Goal: Task Accomplishment & Management: Manage account settings

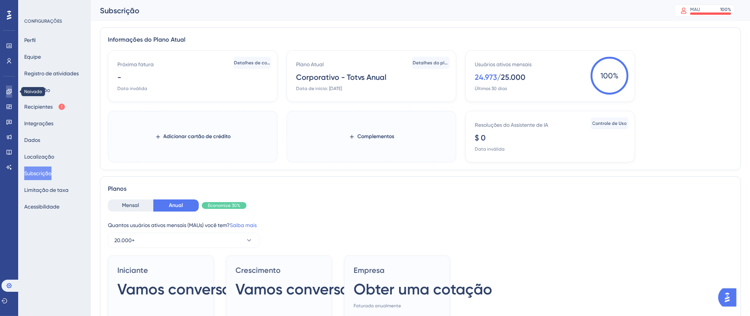
click at [7, 91] on icon at bounding box center [8, 91] width 5 height 5
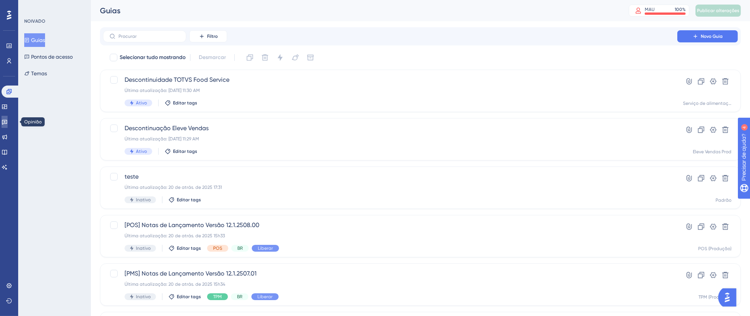
click at [7, 122] on icon at bounding box center [4, 122] width 5 height 5
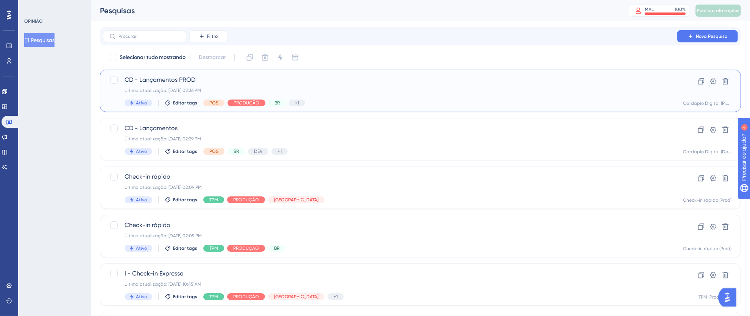
click at [402, 97] on div "CD - Lançamentos PROD Última atualização: [DATE] 02:36 PM Ativo Editar tags POS…" at bounding box center [390, 90] width 531 height 31
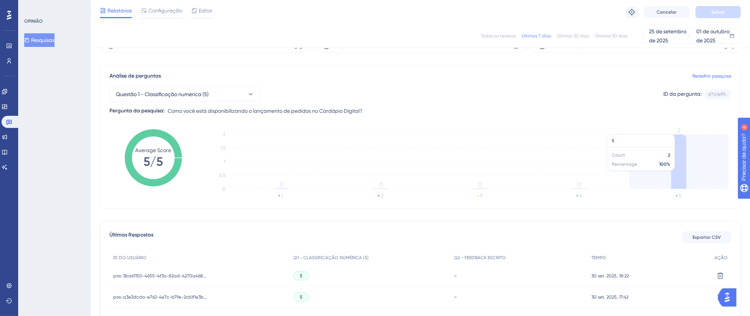
scroll to position [100, 0]
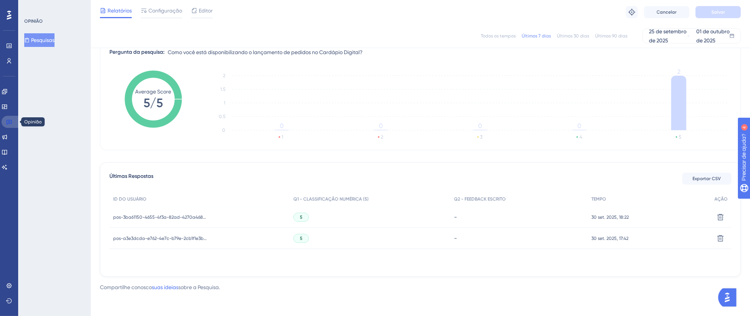
click at [12, 122] on link at bounding box center [11, 122] width 18 height 12
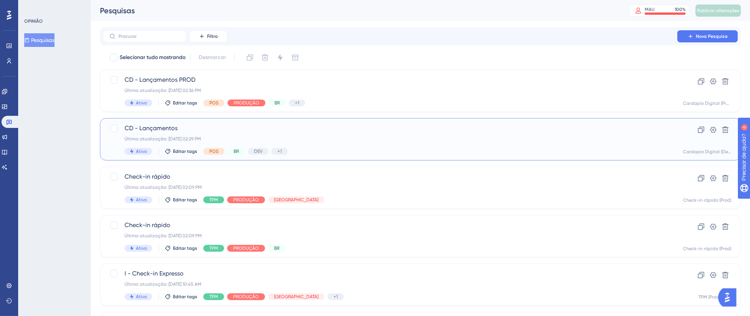
click at [418, 136] on div "Última atualização: [DATE] 02:29 PM" at bounding box center [390, 139] width 531 height 6
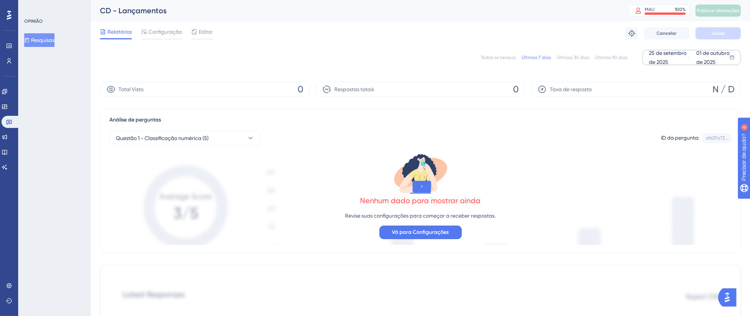
click at [662, 60] on font "25 de setembro de 2025" at bounding box center [667, 57] width 37 height 15
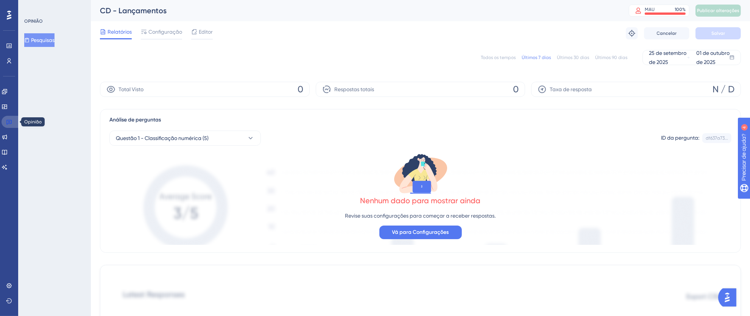
click at [3, 121] on link at bounding box center [11, 122] width 18 height 12
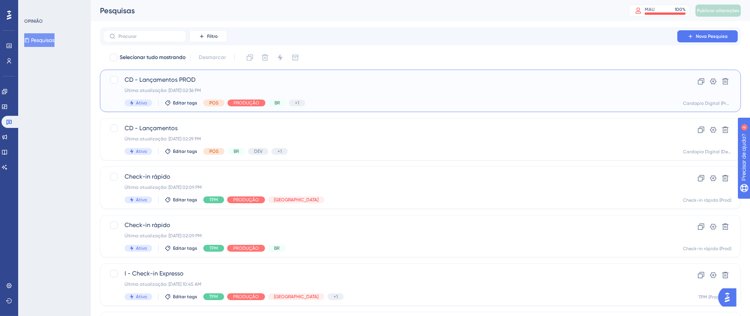
click at [407, 92] on div "Última atualização: [DATE] 02:36 PM" at bounding box center [390, 90] width 531 height 6
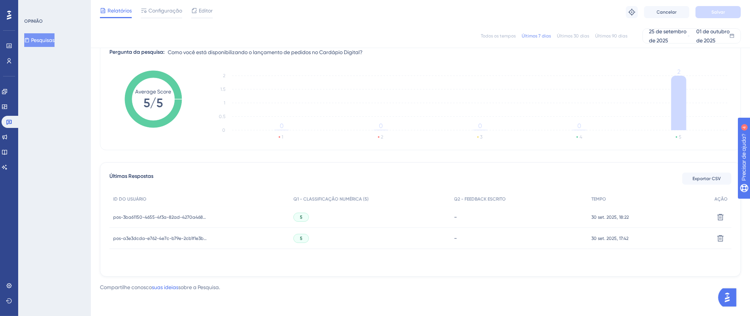
scroll to position [88, 0]
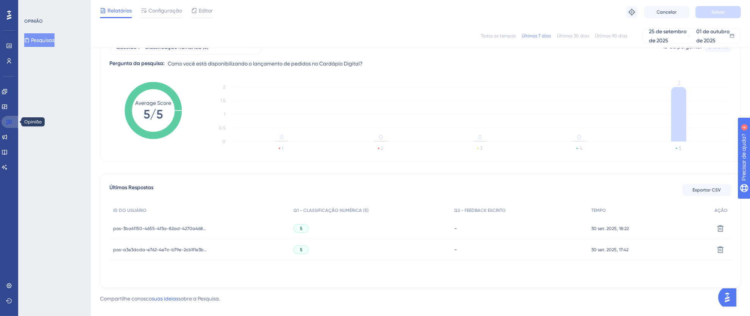
click at [13, 123] on link at bounding box center [11, 122] width 18 height 12
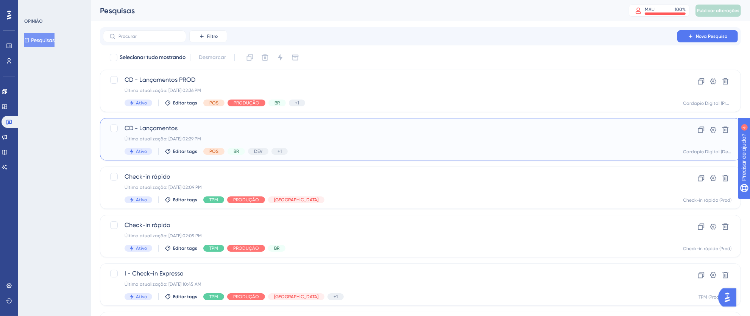
click at [405, 131] on span "CD - Lançamentos" at bounding box center [390, 128] width 531 height 9
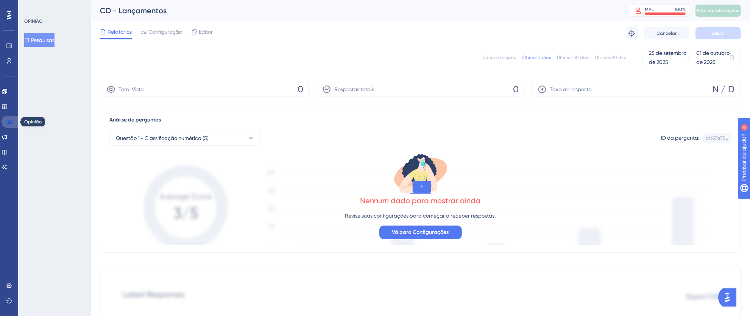
click at [6, 119] on icon at bounding box center [9, 122] width 6 height 6
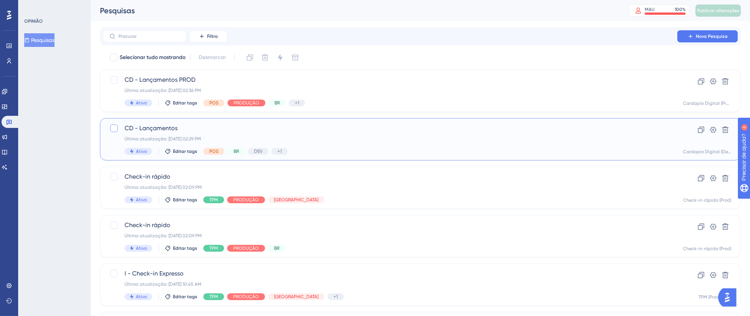
click at [113, 130] on div at bounding box center [114, 129] width 8 height 8
checkbox input "true"
click at [725, 131] on icon at bounding box center [726, 130] width 8 height 8
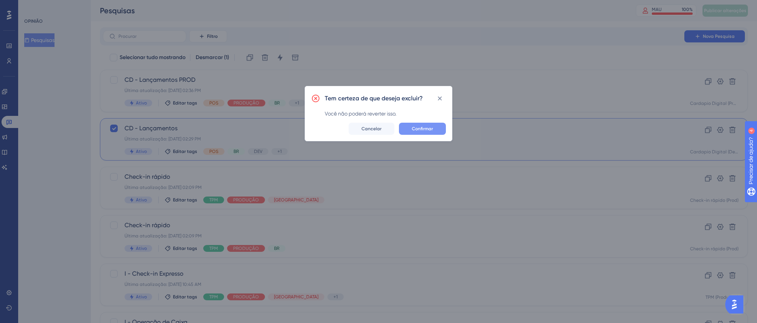
click at [420, 131] on span "Confirmar" at bounding box center [422, 129] width 21 height 6
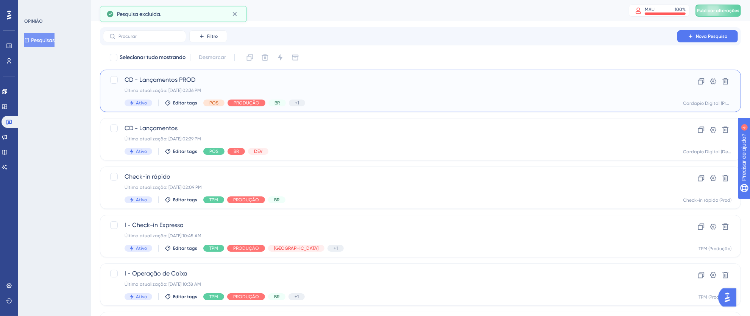
click at [393, 93] on div "Última atualização: [DATE] 02:36 PM" at bounding box center [390, 90] width 531 height 6
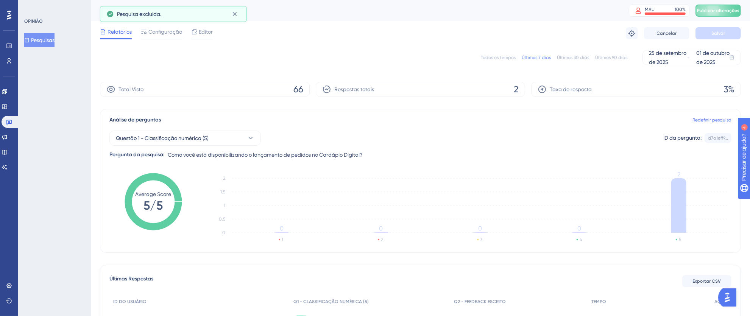
click at [483, 56] on font "Todos os tempos" at bounding box center [498, 57] width 35 height 5
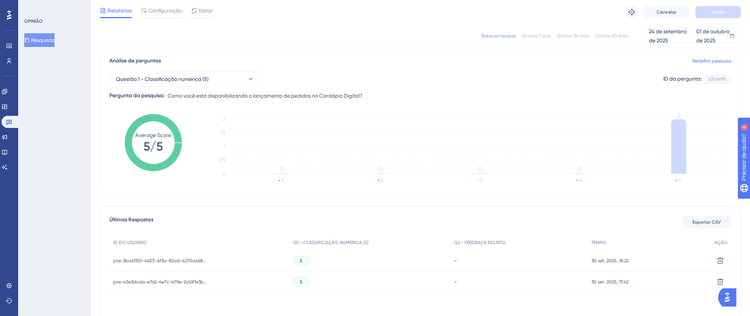
scroll to position [100, 0]
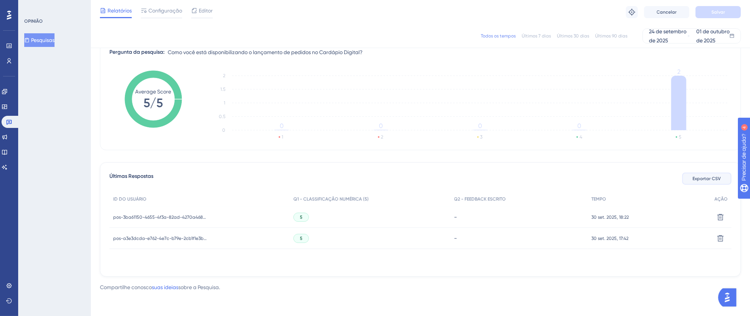
click at [714, 179] on font "Exportar CSV" at bounding box center [707, 178] width 28 height 5
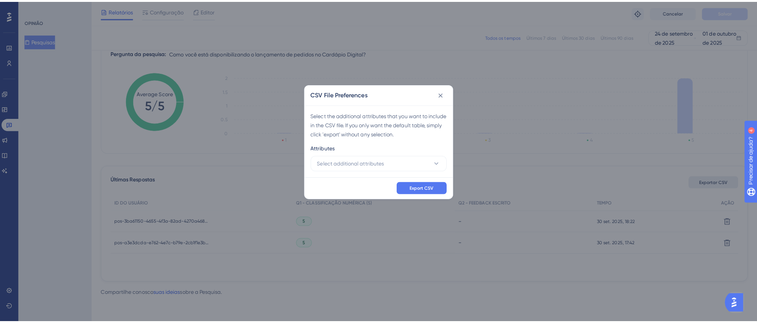
scroll to position [93, 0]
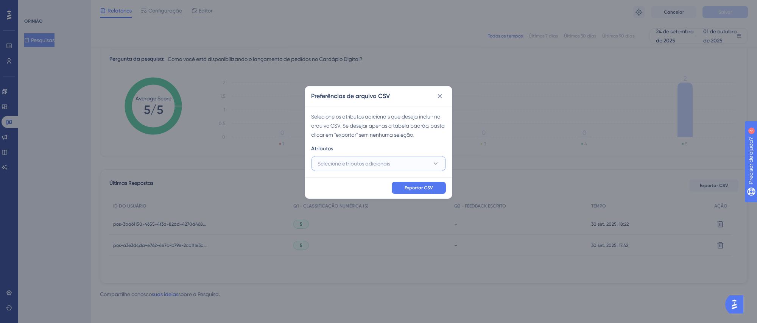
click at [344, 165] on font "Selecione atributos adicionais" at bounding box center [354, 164] width 73 height 6
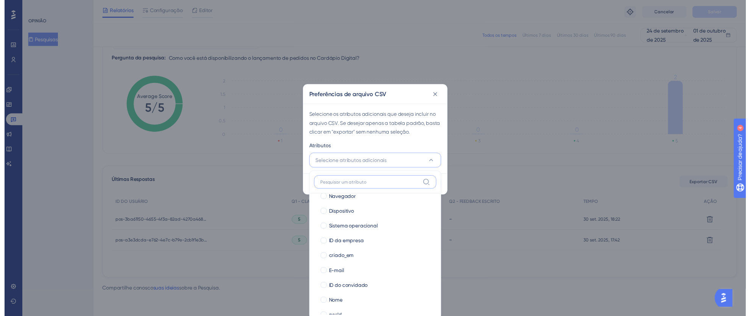
scroll to position [128, 0]
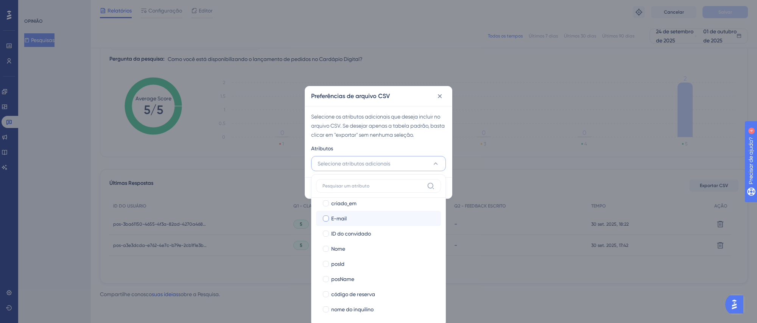
click at [325, 220] on div at bounding box center [326, 218] width 6 height 6
checkbox input "true"
click at [324, 247] on div at bounding box center [326, 249] width 6 height 6
checkbox input "true"
click at [326, 234] on div at bounding box center [326, 234] width 6 height 6
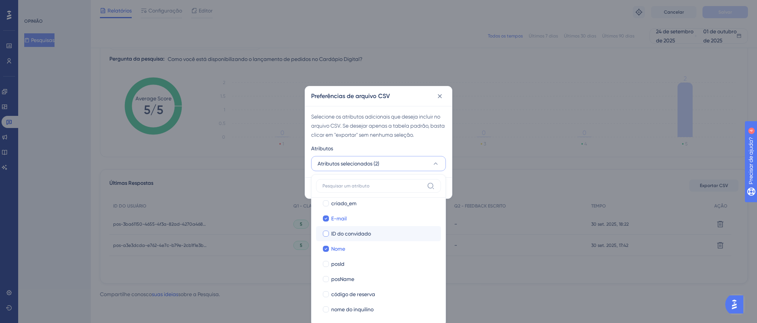
checkbox input "true"
click at [325, 262] on div at bounding box center [326, 264] width 6 height 6
checkbox input "true"
click at [329, 277] on div at bounding box center [326, 279] width 8 height 8
checkbox input "true"
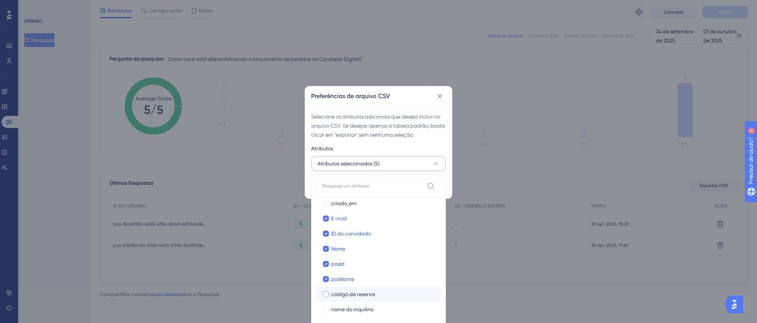
click at [326, 292] on div at bounding box center [326, 294] width 6 height 6
checkbox input "true"
click at [328, 308] on div at bounding box center [326, 309] width 6 height 6
checkbox input "true"
click at [430, 147] on div "Atributos" at bounding box center [378, 150] width 135 height 12
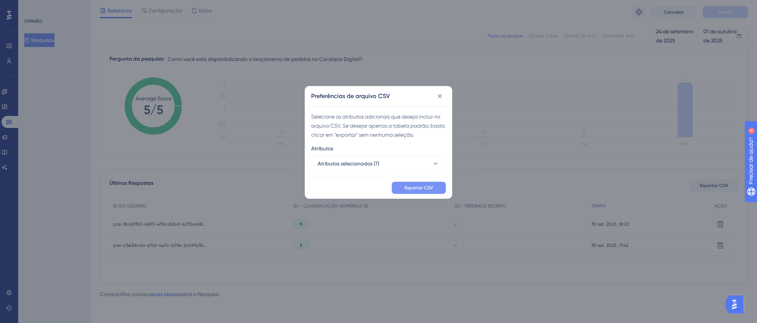
click at [434, 186] on button "Exportar CSV" at bounding box center [419, 188] width 54 height 12
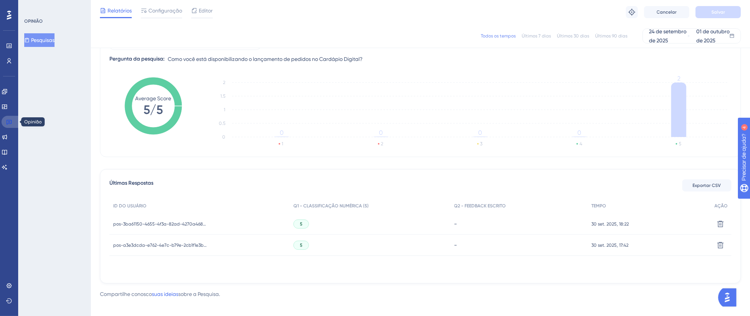
click at [8, 122] on icon at bounding box center [8, 122] width 5 height 5
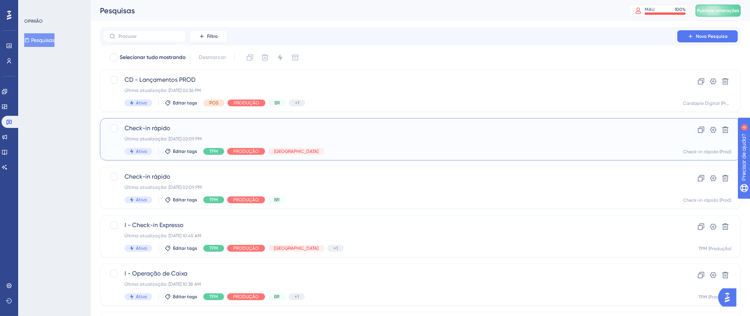
click at [518, 137] on div "Última atualização: [DATE] 02:09 PM" at bounding box center [390, 139] width 531 height 6
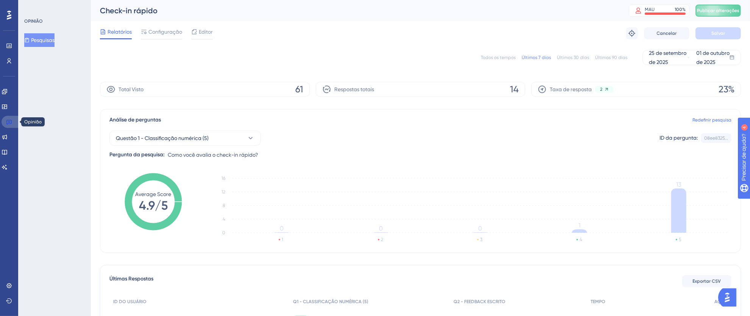
click at [11, 120] on icon at bounding box center [8, 122] width 5 height 5
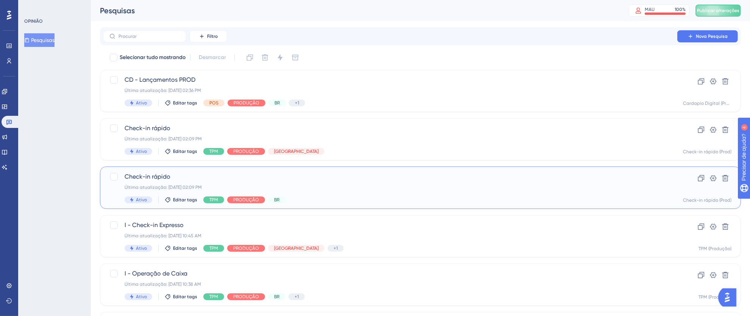
click at [523, 188] on div "Última atualização: [DATE] 02:09 PM" at bounding box center [390, 187] width 531 height 6
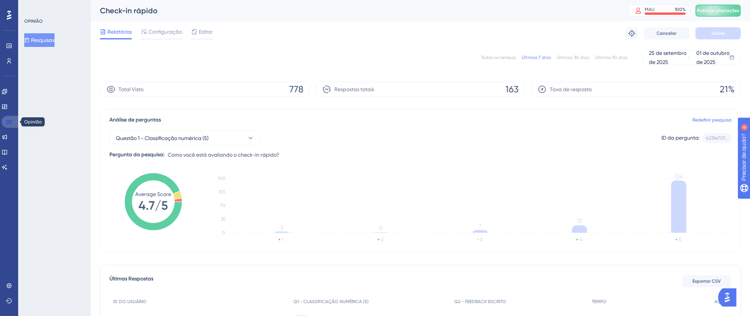
click at [14, 122] on link at bounding box center [11, 122] width 18 height 12
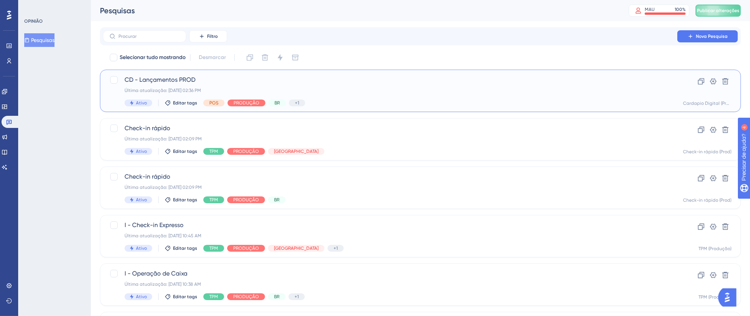
click at [392, 94] on div "CD - Lançamentos PROD Última atualização: [DATE] 02:36 PM Ativo Editar tags POS…" at bounding box center [390, 90] width 531 height 31
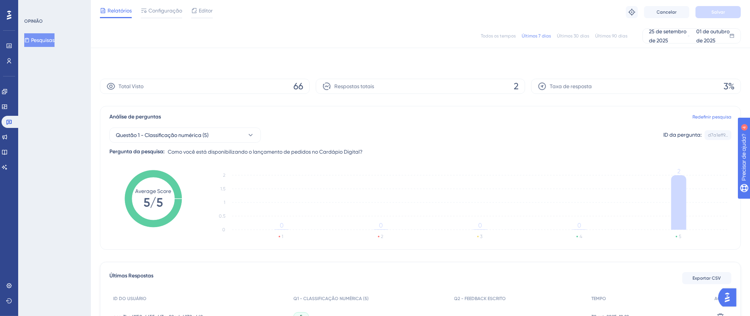
scroll to position [100, 0]
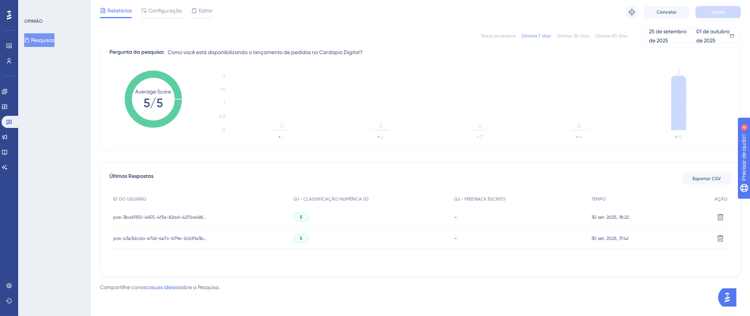
click at [508, 34] on font "Todos os tempos" at bounding box center [498, 35] width 35 height 5
click at [704, 178] on font "Exportar CSV" at bounding box center [707, 178] width 28 height 5
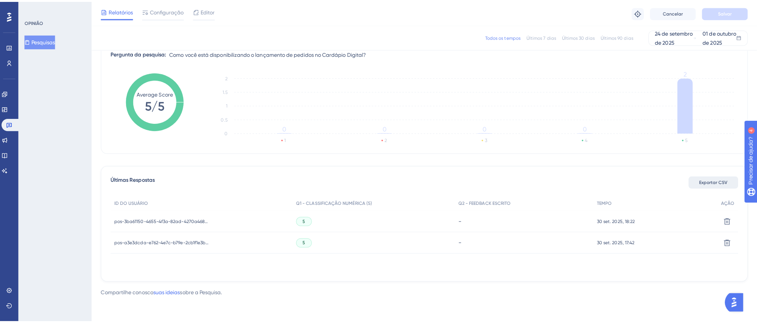
scroll to position [93, 0]
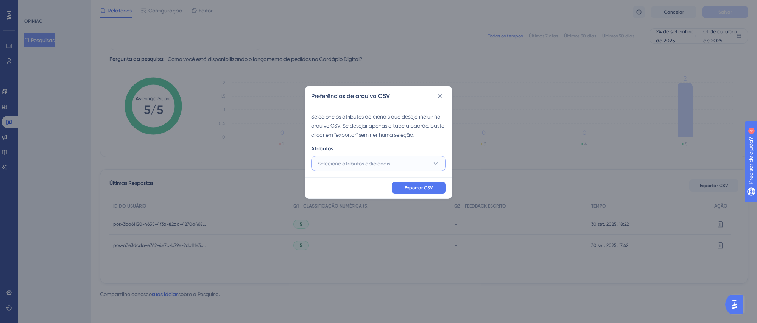
click at [353, 166] on font "Selecione atributos adicionais" at bounding box center [354, 164] width 73 height 6
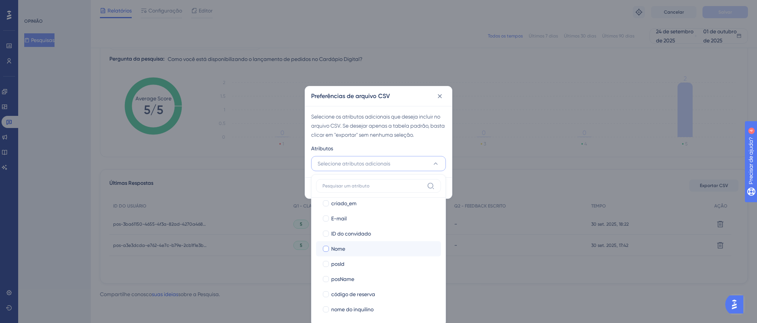
scroll to position [0, 0]
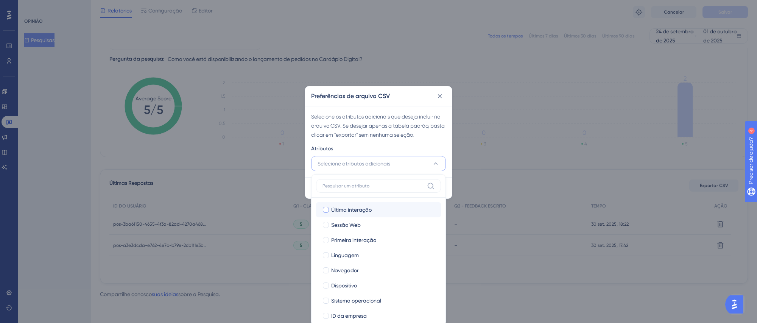
click at [324, 209] on div at bounding box center [326, 210] width 6 height 6
checkbox input "true"
click at [325, 224] on div at bounding box center [326, 225] width 6 height 6
checkbox input "true"
click at [325, 235] on label "Primeira interação" at bounding box center [378, 239] width 113 height 9
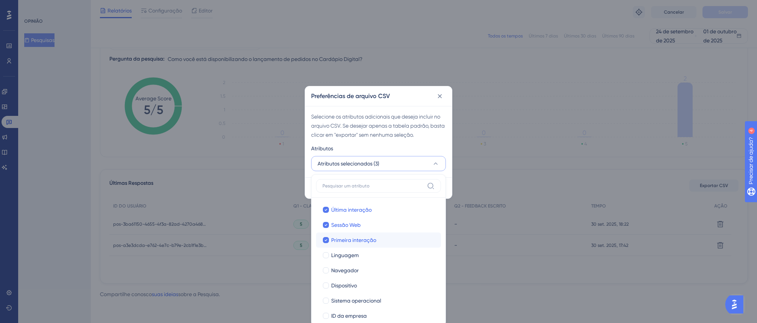
click at [327, 245] on label "Primeira interação Primeira interação" at bounding box center [378, 239] width 125 height 15
click at [326, 240] on input "Primeira interação" at bounding box center [326, 240] width 0 height 0
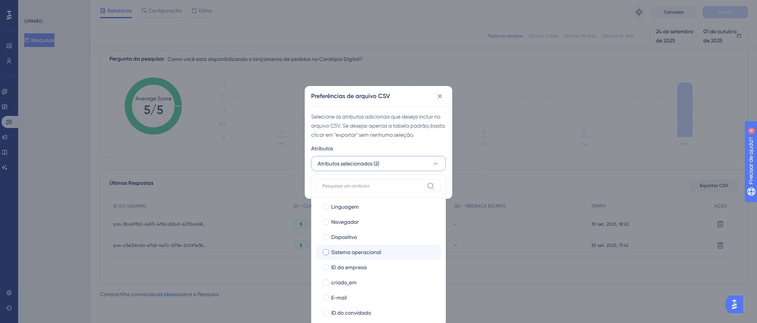
scroll to position [43, 0]
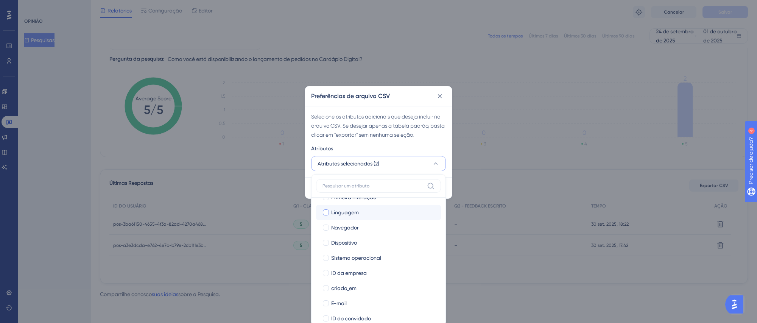
click at [327, 211] on div at bounding box center [326, 212] width 6 height 6
checkbox input "false"
checkbox input "true"
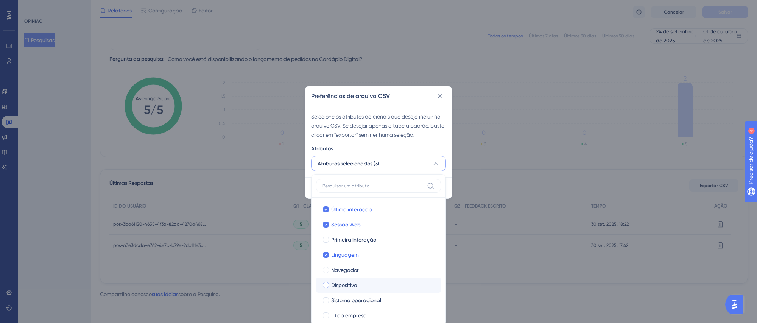
scroll to position [0, 0]
click at [327, 239] on div at bounding box center [326, 240] width 6 height 6
checkbox input "true"
click at [327, 267] on div at bounding box center [326, 271] width 8 height 8
checkbox input "true"
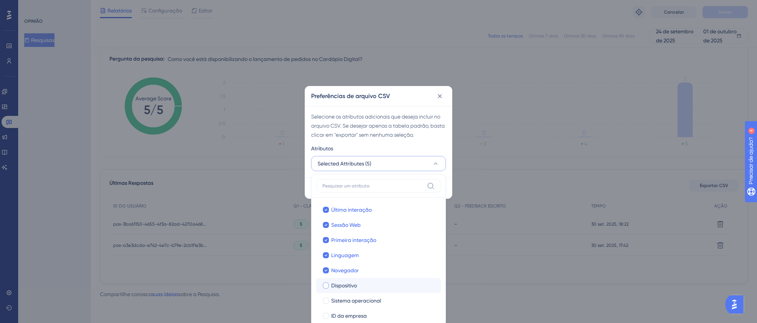
click at [325, 283] on div at bounding box center [326, 285] width 6 height 6
checkbox input "true"
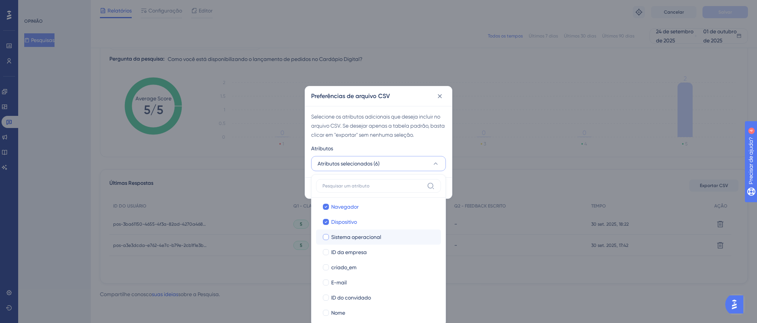
click at [323, 237] on div at bounding box center [326, 237] width 6 height 6
checkbox input "true"
click at [329, 254] on div at bounding box center [326, 252] width 6 height 6
checkbox input "true"
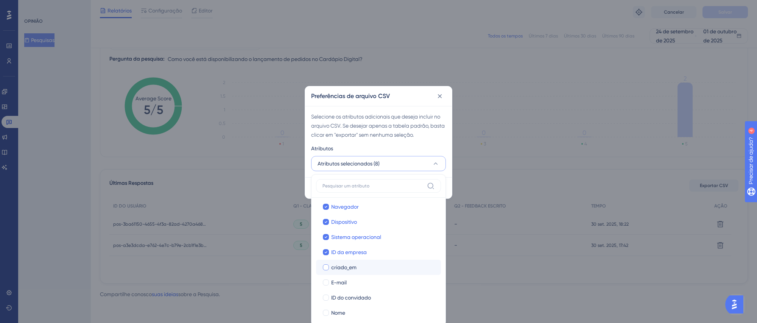
click at [327, 266] on div at bounding box center [326, 267] width 6 height 6
checkbox input "true"
click at [327, 279] on div at bounding box center [326, 282] width 6 height 6
checkbox input "true"
click at [325, 296] on div at bounding box center [326, 298] width 6 height 6
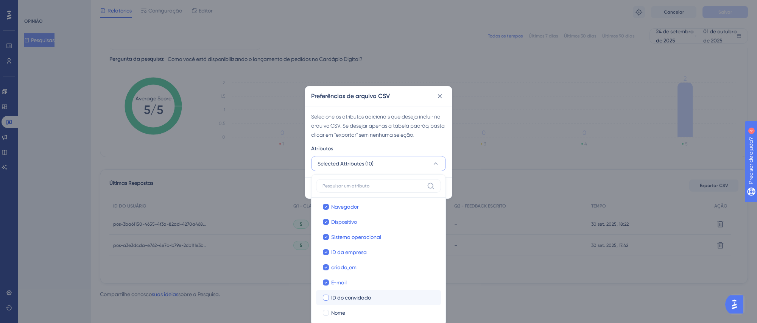
checkbox input "true"
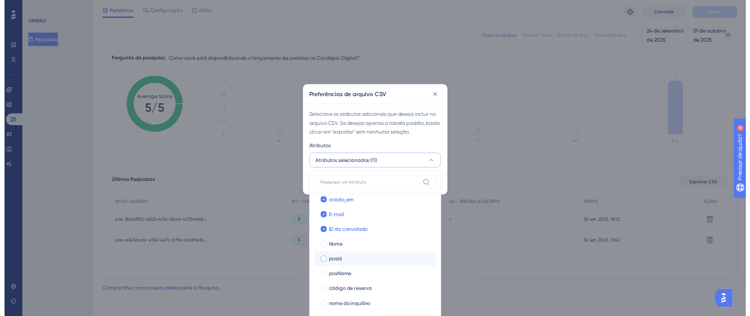
scroll to position [128, 0]
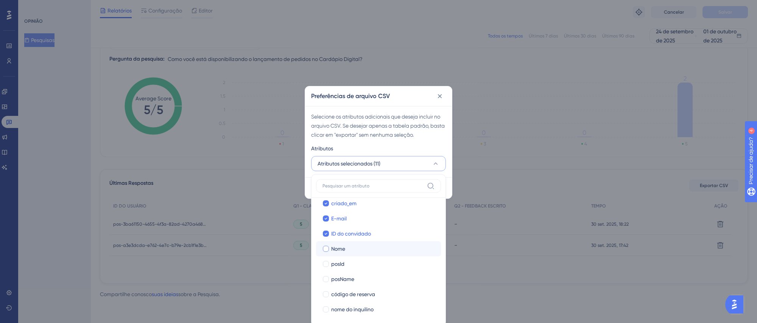
click at [325, 250] on div at bounding box center [326, 249] width 6 height 6
checkbox input "true"
click at [329, 266] on div at bounding box center [326, 264] width 8 height 8
checkbox input "true"
click at [327, 278] on div at bounding box center [326, 279] width 6 height 6
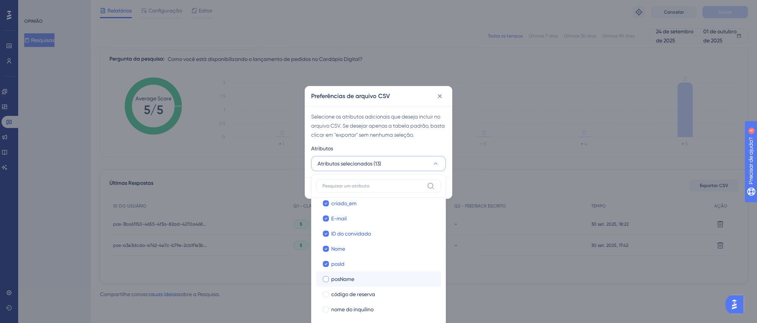
checkbox input "true"
click at [324, 292] on div at bounding box center [326, 294] width 6 height 6
checkbox input "true"
click at [325, 307] on div at bounding box center [326, 309] width 6 height 6
checkbox input "true"
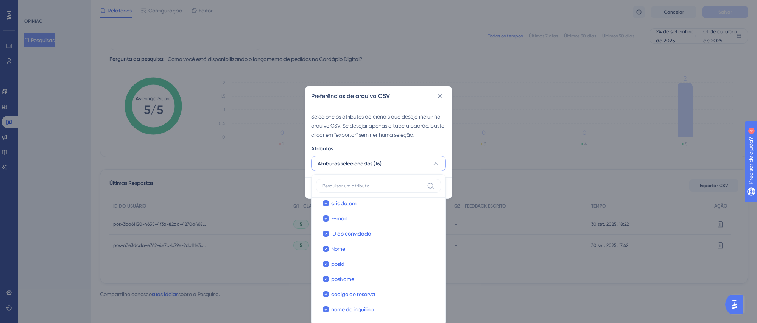
click at [433, 154] on div "Atributos" at bounding box center [378, 150] width 135 height 12
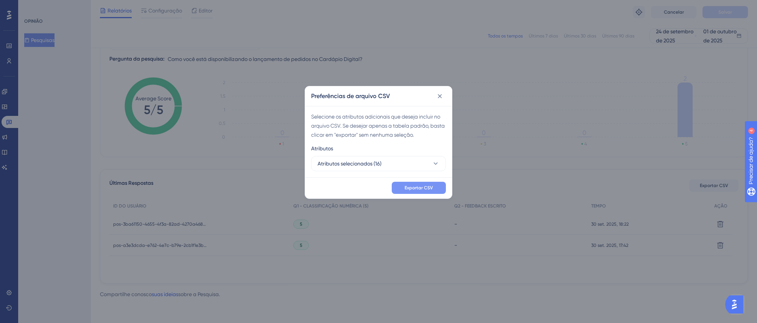
click at [435, 184] on button "Exportar CSV" at bounding box center [419, 188] width 54 height 12
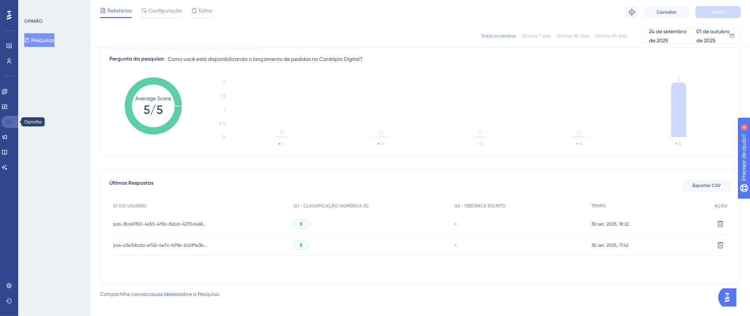
click at [13, 120] on link at bounding box center [11, 122] width 18 height 12
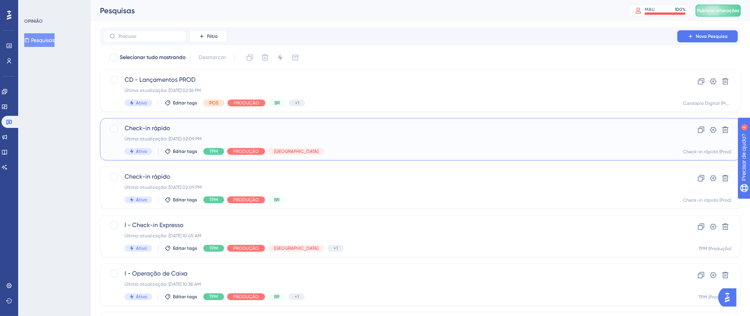
click at [387, 136] on div "Última atualização: [DATE] 02:09 PM" at bounding box center [390, 139] width 531 height 6
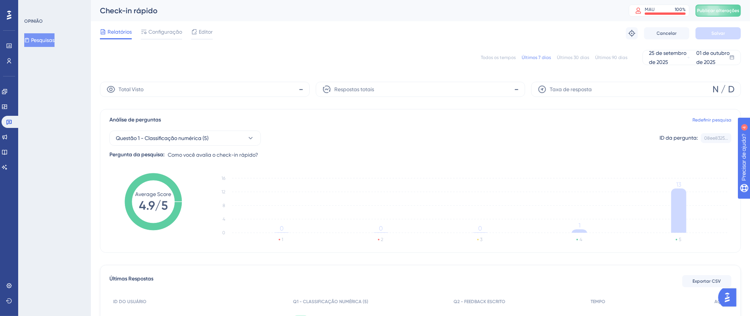
click at [158, 32] on font "Configuração" at bounding box center [165, 32] width 34 height 6
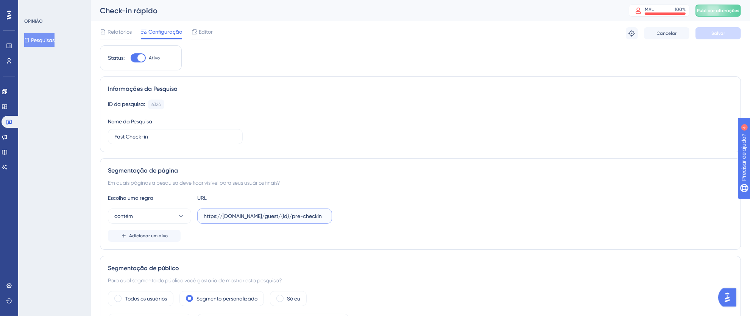
click at [317, 217] on input "https://[DOMAIN_NAME]/guest/{id}/pre-checkin" at bounding box center [265, 216] width 122 height 8
click at [259, 217] on input "https://[DOMAIN_NAME]/guest/{id}/pre-checkin" at bounding box center [265, 216] width 122 height 8
drag, startPoint x: 201, startPoint y: 217, endPoint x: 421, endPoint y: 218, distance: 220.3
click at [421, 218] on div "contém https://[DOMAIN_NAME]/guest/{id}/pre-checkin" at bounding box center [420, 216] width 625 height 15
click at [294, 216] on input "https://[DOMAIN_NAME]/guest/{id}/pre-checkin" at bounding box center [265, 216] width 122 height 8
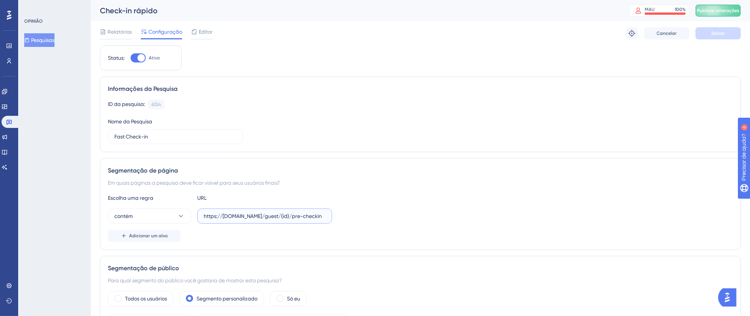
click at [250, 217] on input "https://[DOMAIN_NAME]/guest/{id}/pre-checkin" at bounding box center [265, 216] width 122 height 8
drag, startPoint x: 204, startPoint y: 216, endPoint x: 387, endPoint y: 233, distance: 183.3
click at [387, 233] on div "Escolha uma regra URL contém https://[DOMAIN_NAME]/guest/{id}/pre-checkin Adici…" at bounding box center [420, 217] width 625 height 48
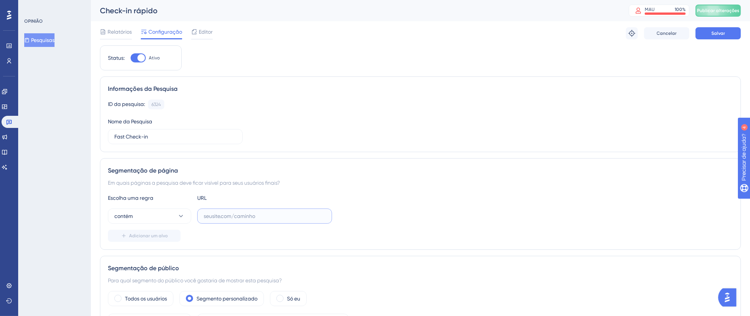
paste input "[URL][DOMAIN_NAME]"
type input "[URL][DOMAIN_NAME]"
click at [184, 218] on icon at bounding box center [181, 216] width 8 height 8
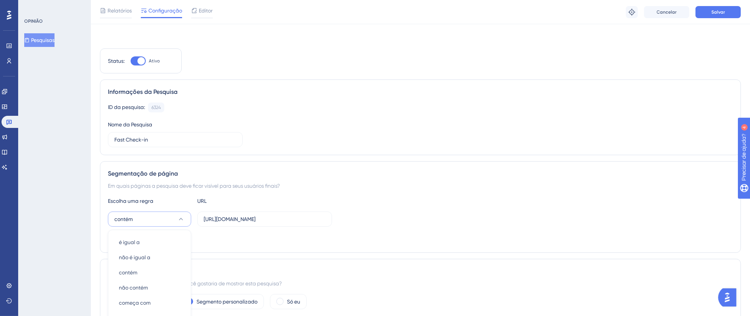
scroll to position [130, 0]
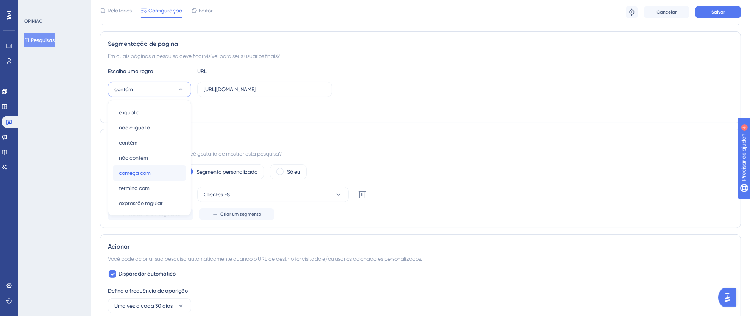
click at [150, 172] on font "começa com" at bounding box center [135, 173] width 32 height 6
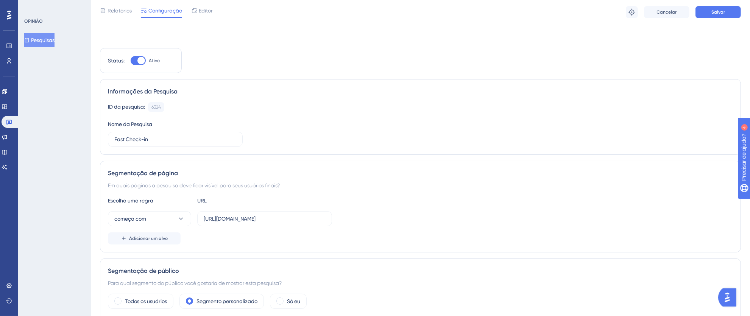
scroll to position [0, 0]
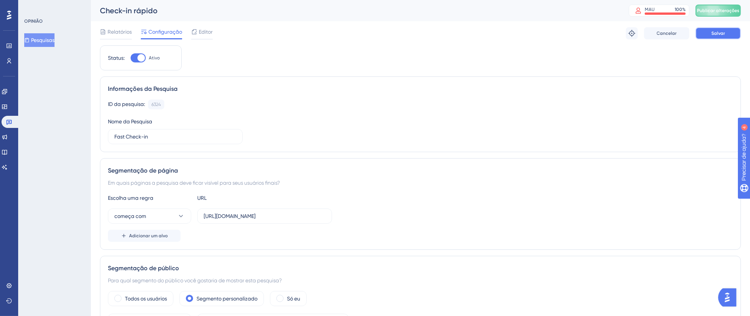
click at [713, 36] on span "Salvar" at bounding box center [718, 33] width 14 height 6
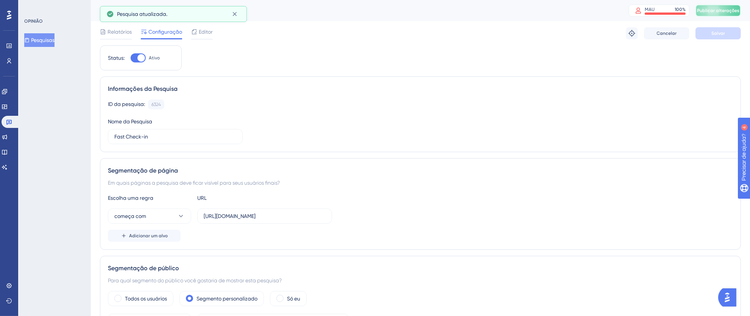
click at [719, 10] on font "Publicar alterações" at bounding box center [718, 10] width 42 height 5
click at [14, 121] on link at bounding box center [11, 122] width 18 height 12
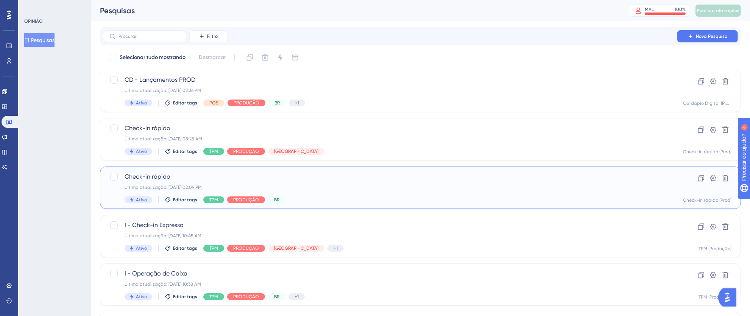
click at [356, 180] on span "Check-in rápido" at bounding box center [390, 176] width 531 height 9
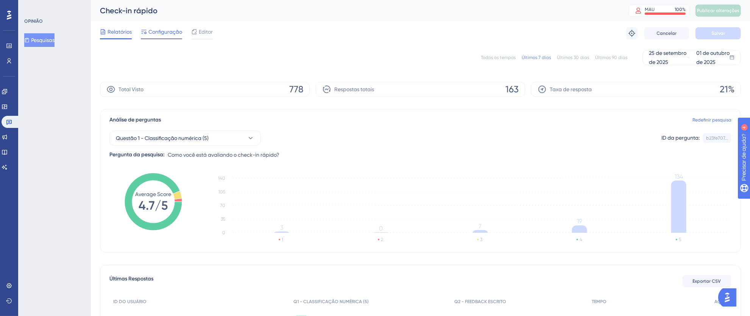
click at [161, 36] on span "Configuração" at bounding box center [165, 31] width 34 height 9
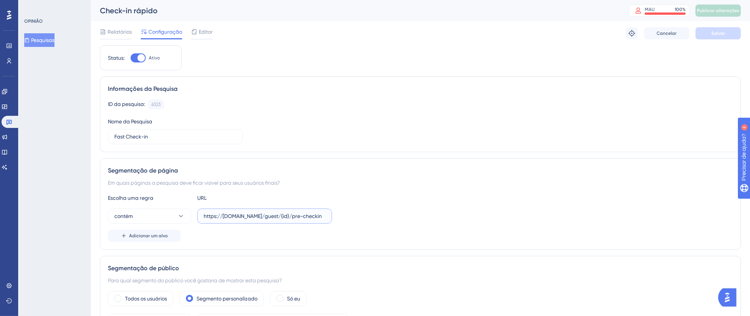
click at [226, 213] on input "https://[DOMAIN_NAME]/guest/{id}/pre-checkin" at bounding box center [265, 216] width 122 height 8
click at [237, 215] on input "https://[DOMAIN_NAME]/guest/{id}/pre-checkin" at bounding box center [265, 216] width 122 height 8
drag, startPoint x: 203, startPoint y: 215, endPoint x: 392, endPoint y: 216, distance: 188.5
click at [385, 216] on div "contém https://[DOMAIN_NAME]/guest/{id}/pre-checkin" at bounding box center [420, 216] width 625 height 15
click at [307, 216] on input "https://[DOMAIN_NAME]/guest/{id}/pre-checkin" at bounding box center [265, 216] width 122 height 8
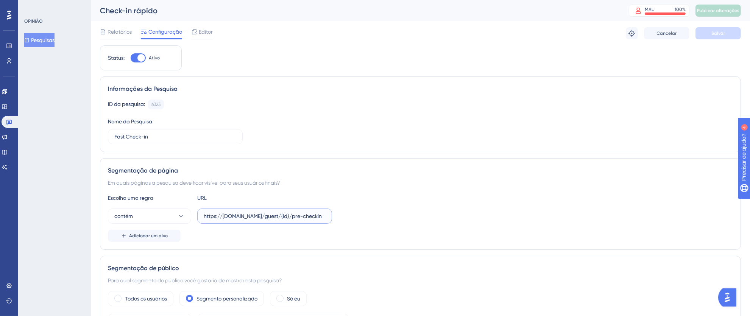
click at [307, 216] on input "https://[DOMAIN_NAME]/guest/{id}/pre-checkin" at bounding box center [265, 216] width 122 height 8
click at [250, 223] on label "https://[DOMAIN_NAME]/guest/{id}/pre-checkin" at bounding box center [264, 216] width 135 height 15
click at [250, 220] on input "https://[DOMAIN_NAME]/guest/{id}/pre-checkin" at bounding box center [265, 216] width 122 height 8
drag, startPoint x: 203, startPoint y: 218, endPoint x: 378, endPoint y: 217, distance: 175.7
click at [378, 217] on div "contém https://[DOMAIN_NAME]/guest/{id}/pre-checkin" at bounding box center [420, 216] width 625 height 15
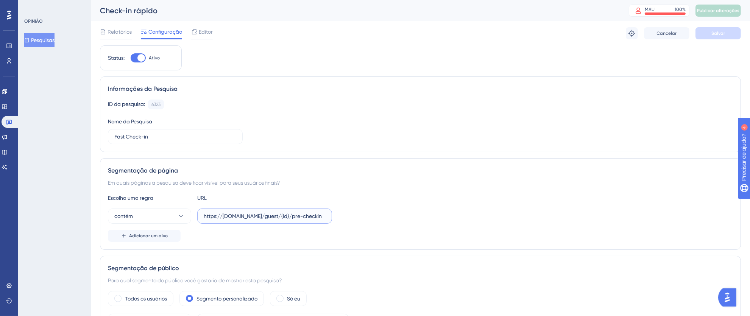
click at [287, 213] on input "https://[DOMAIN_NAME]/guest/{id}/pre-checkin" at bounding box center [265, 216] width 122 height 8
click at [303, 215] on input "https://[DOMAIN_NAME]/guest/{id}/pre-checkin" at bounding box center [265, 216] width 122 height 8
drag, startPoint x: 324, startPoint y: 215, endPoint x: 189, endPoint y: 221, distance: 135.3
click at [189, 221] on div "contém https://[DOMAIN_NAME]/guest/{id}/pre-checkin" at bounding box center [220, 216] width 224 height 15
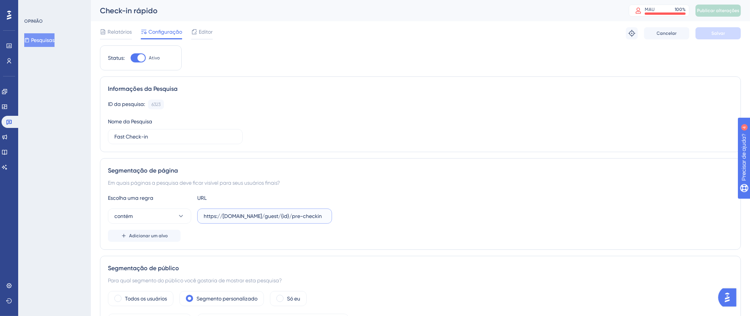
drag, startPoint x: 204, startPoint y: 215, endPoint x: 358, endPoint y: 217, distance: 154.5
click at [358, 217] on div "contém https://[DOMAIN_NAME]/guest/{id}/pre-checkin" at bounding box center [420, 216] width 625 height 15
paste input "[URL][DOMAIN_NAME]"
type input "[URL][DOMAIN_NAME]"
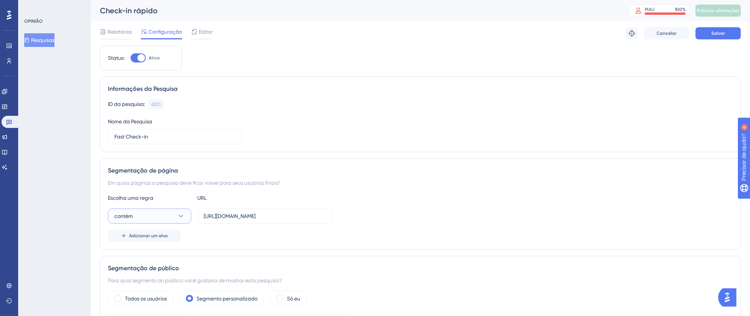
click at [174, 218] on button "contém" at bounding box center [149, 216] width 83 height 15
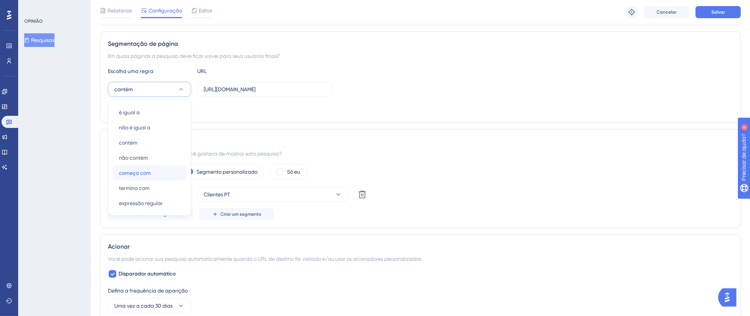
click at [147, 170] on font "começa com" at bounding box center [135, 173] width 32 height 6
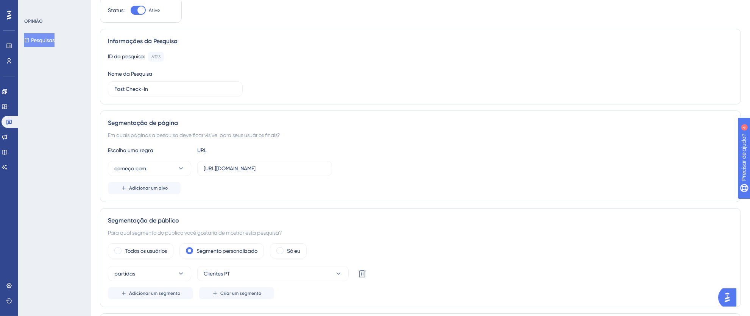
scroll to position [0, 0]
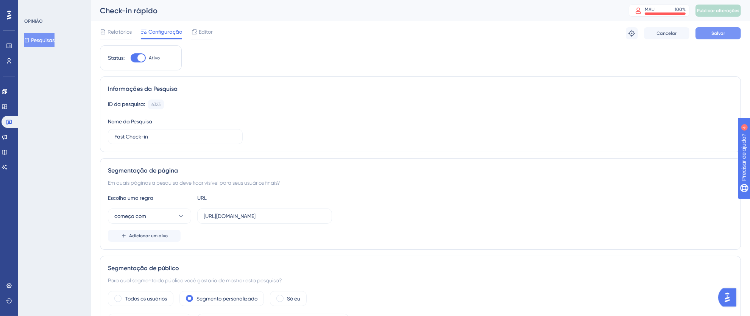
click at [724, 34] on font "Salvar" at bounding box center [718, 33] width 14 height 5
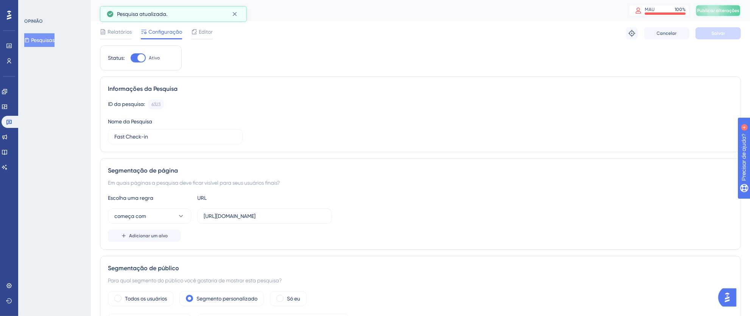
click at [719, 6] on button "Publicar alterações" at bounding box center [717, 11] width 45 height 12
click at [237, 15] on icon at bounding box center [235, 14] width 8 height 8
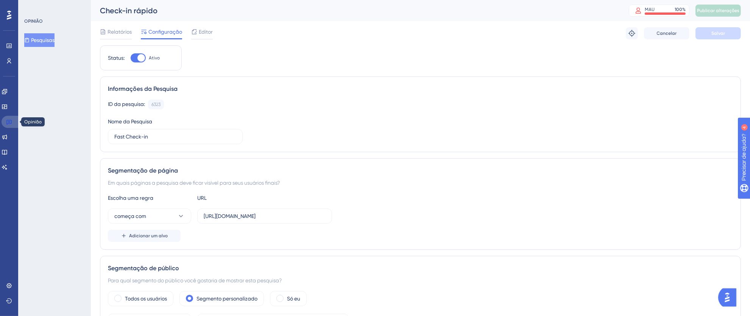
click at [9, 123] on icon at bounding box center [8, 122] width 5 height 5
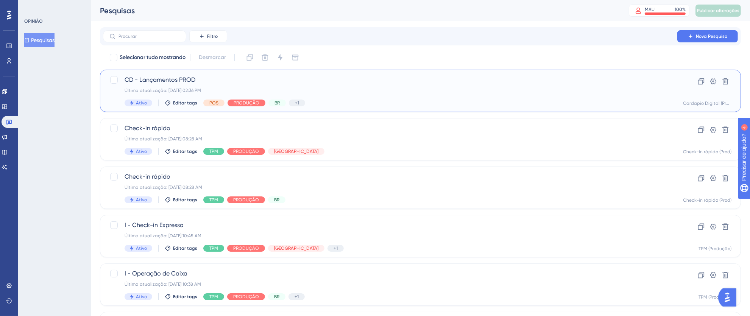
click at [392, 101] on div "Ativo Editar tags POS PRODUÇÃO BR +1 Cardápio Digital" at bounding box center [390, 103] width 531 height 7
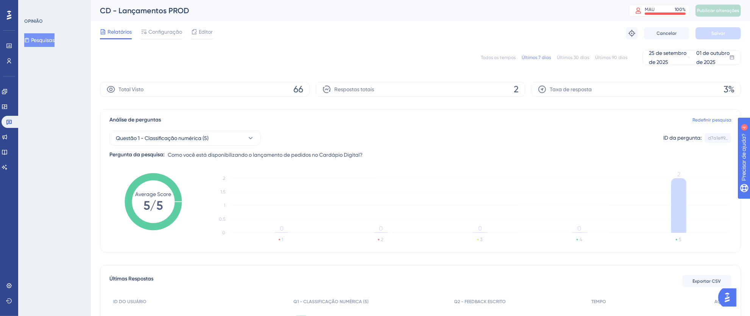
click at [501, 61] on div "Todos os tempos Últimos 7 dias Últimos 30 dias Últimos 90 dias [DATE] [DATE]" at bounding box center [420, 57] width 641 height 15
click at [500, 54] on div "Todos os tempos Últimos 7 dias Últimos 30 dias Últimos 90 dias [DATE] [DATE]" at bounding box center [420, 57] width 641 height 15
click at [13, 121] on link at bounding box center [11, 122] width 18 height 12
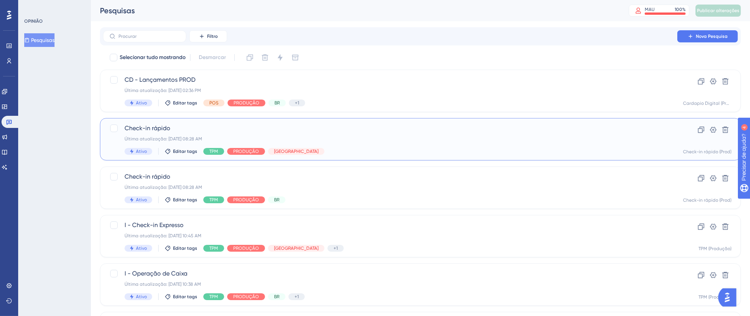
click at [362, 142] on div "Última atualização: [DATE] 08:28 AM" at bounding box center [390, 139] width 531 height 6
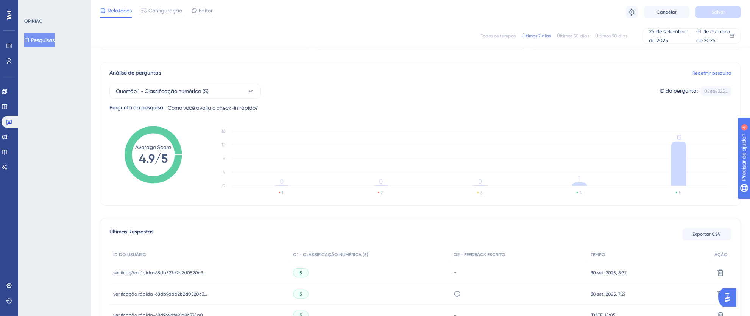
scroll to position [168, 0]
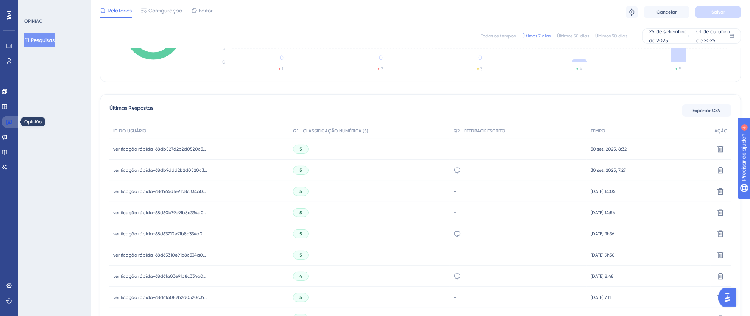
click at [10, 123] on icon at bounding box center [8, 122] width 5 height 5
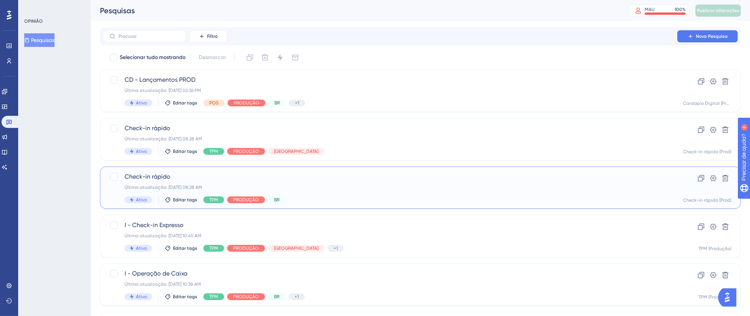
click at [392, 195] on div "Check-in rápido Última atualização: [DATE] 08:28 AM Ativo Editar tags TPM PRODU…" at bounding box center [390, 187] width 531 height 31
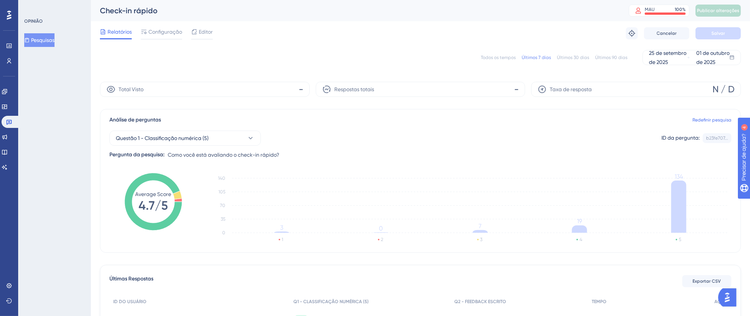
click at [491, 55] on font "Todos os tempos" at bounding box center [498, 57] width 35 height 5
click at [11, 120] on icon at bounding box center [8, 122] width 5 height 5
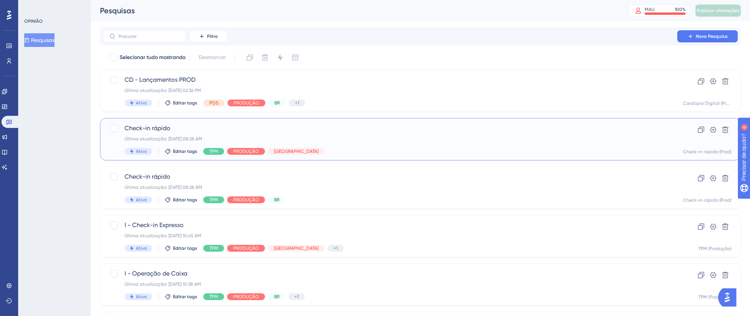
click at [479, 131] on span "Check-in rápido" at bounding box center [390, 128] width 531 height 9
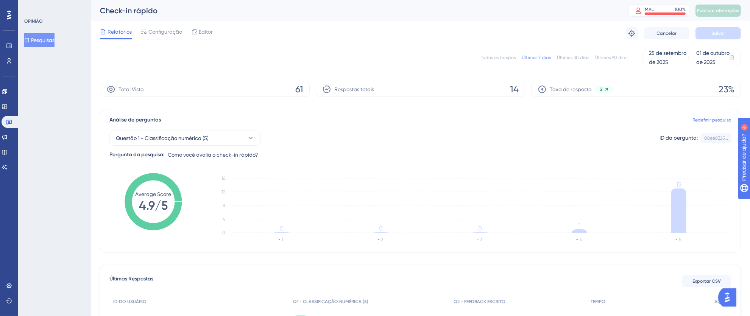
click at [496, 60] on div "Todos os tempos" at bounding box center [498, 58] width 35 height 6
click at [11, 124] on icon at bounding box center [9, 122] width 6 height 6
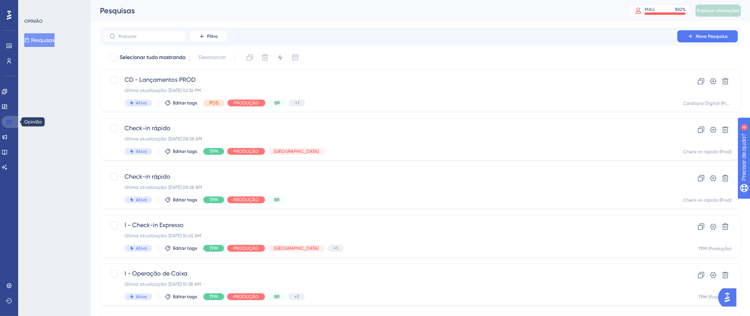
click at [9, 121] on icon at bounding box center [9, 122] width 6 height 6
click at [314, 135] on div "Check-in rápido Última atualização: [DATE] 08:28 AM Ativo Editar tags TPM PRODU…" at bounding box center [390, 139] width 531 height 31
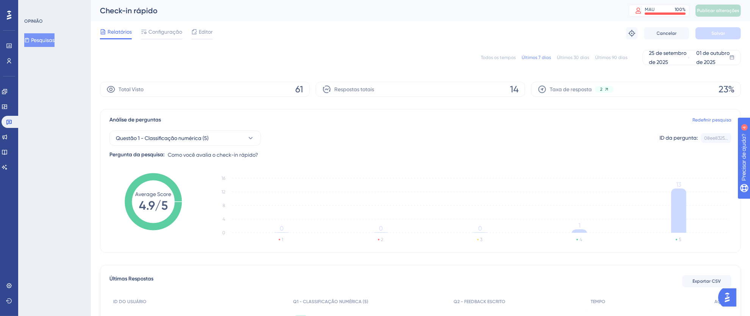
click at [490, 56] on font "Todos os tempos" at bounding box center [498, 57] width 35 height 5
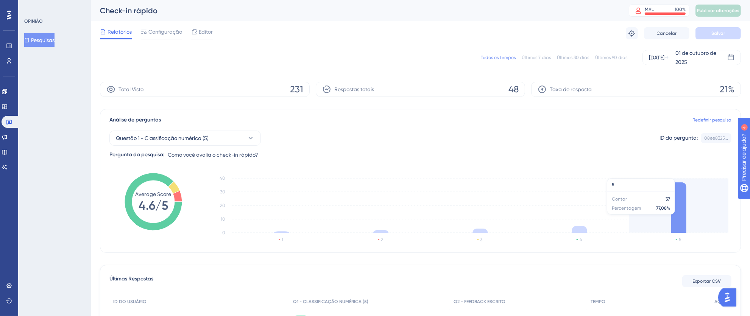
scroll to position [178, 0]
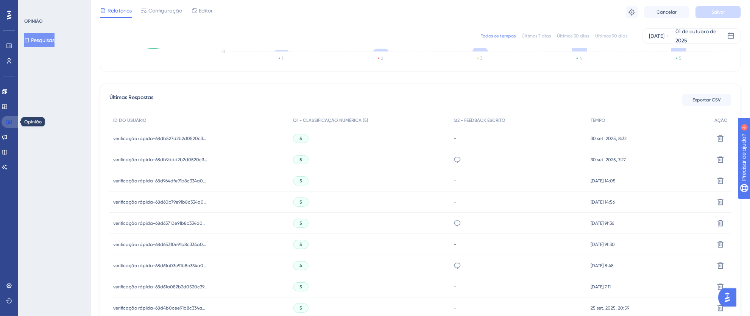
click at [13, 121] on link at bounding box center [11, 122] width 18 height 12
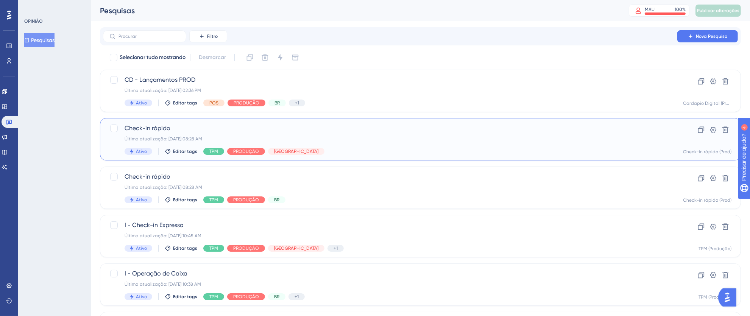
click at [409, 143] on div "Check-in rápido Última atualização: [DATE] 08:28 AM Ativo Editar tags TPM PRODU…" at bounding box center [390, 139] width 531 height 31
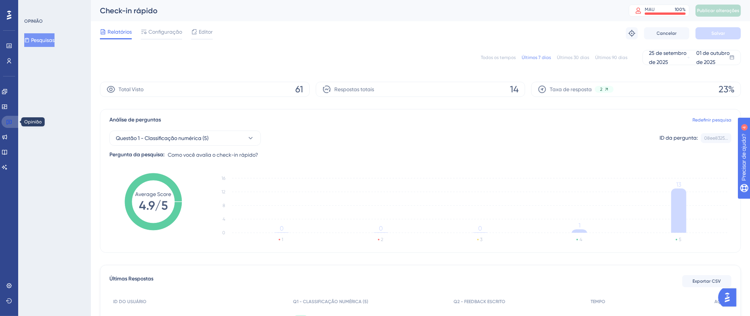
click at [8, 122] on icon at bounding box center [9, 122] width 6 height 6
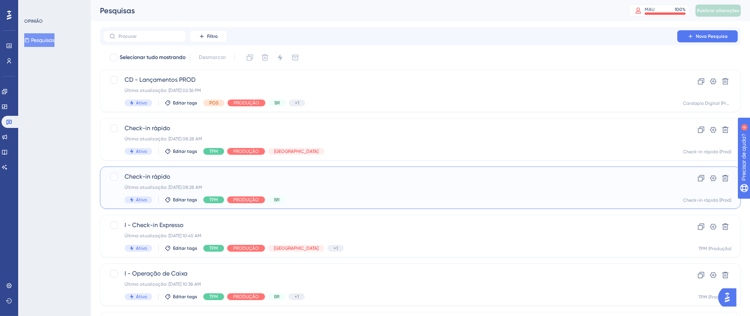
click at [445, 196] on div "Check-in rápido Última atualização: [DATE] 08:28 AM Ativo Editar tags TPM PRODU…" at bounding box center [390, 187] width 531 height 31
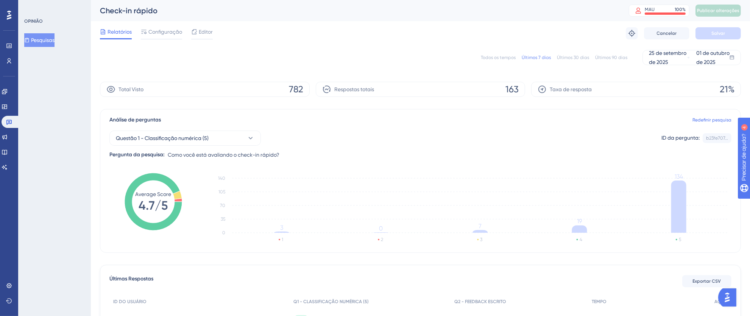
click at [491, 55] on font "Todos os tempos" at bounding box center [498, 57] width 35 height 5
click at [7, 119] on icon at bounding box center [9, 122] width 6 height 6
